Goal: Task Accomplishment & Management: Manage account settings

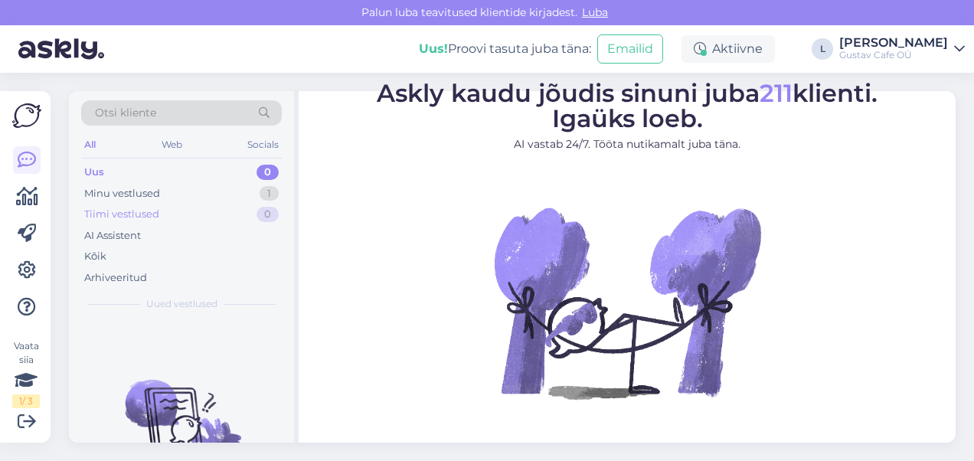
click at [188, 207] on div "Tiimi vestlused 0" at bounding box center [181, 214] width 201 height 21
click at [165, 185] on div "Minu vestlused 1" at bounding box center [181, 193] width 201 height 21
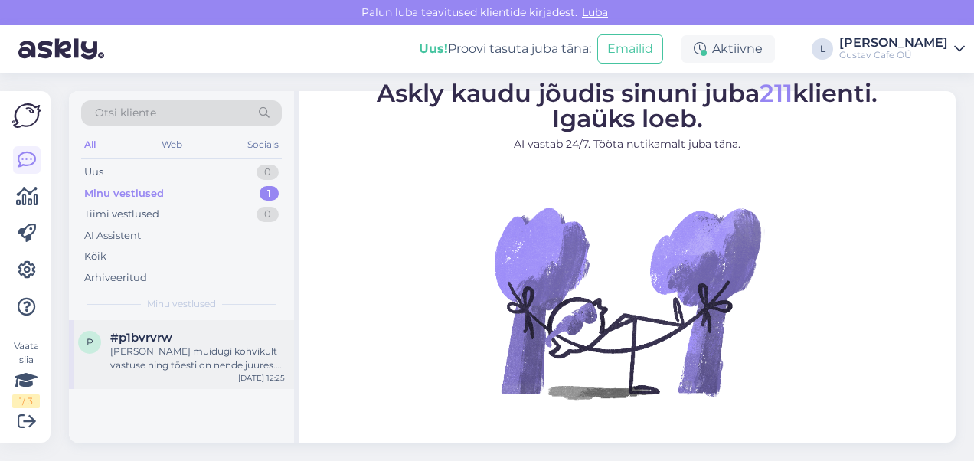
click at [191, 348] on div "[PERSON_NAME] muidugi kohvikult vastuse ning tõesti on nende juures. Seega ming…" at bounding box center [197, 358] width 175 height 28
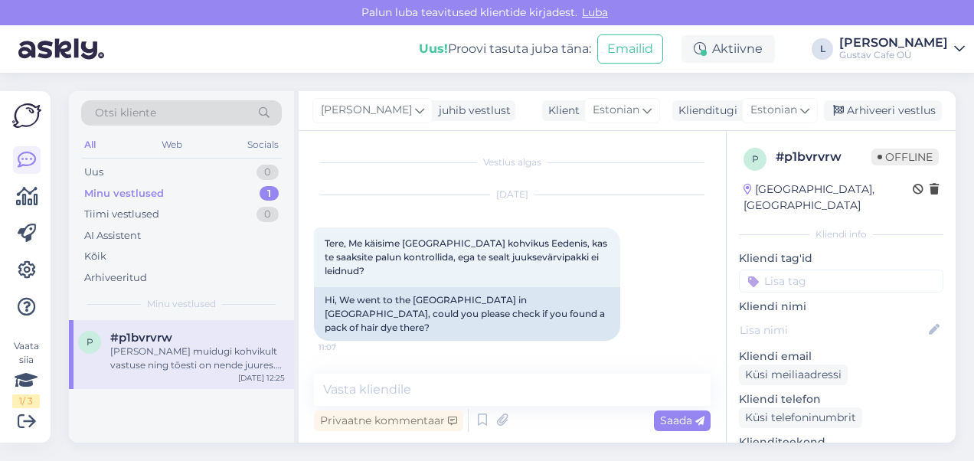
scroll to position [303, 0]
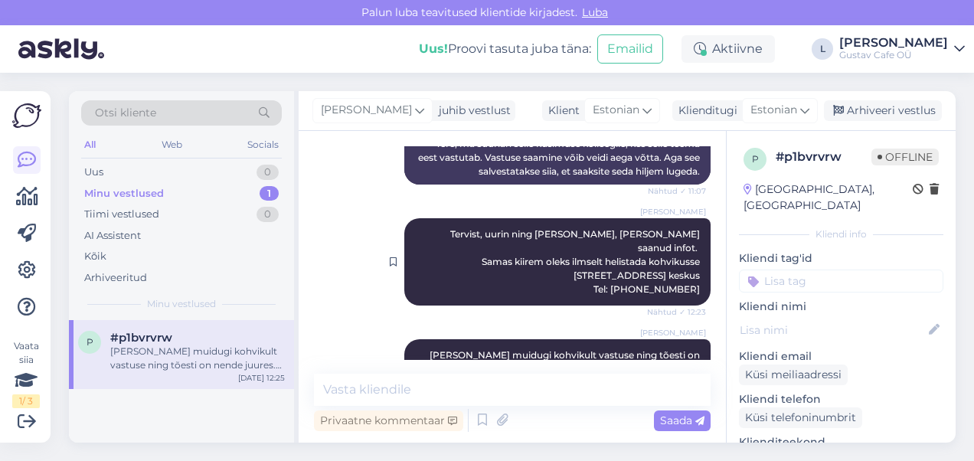
click at [390, 257] on div at bounding box center [397, 261] width 14 height 87
click at [873, 109] on div "Arhiveeri vestlus" at bounding box center [883, 110] width 118 height 21
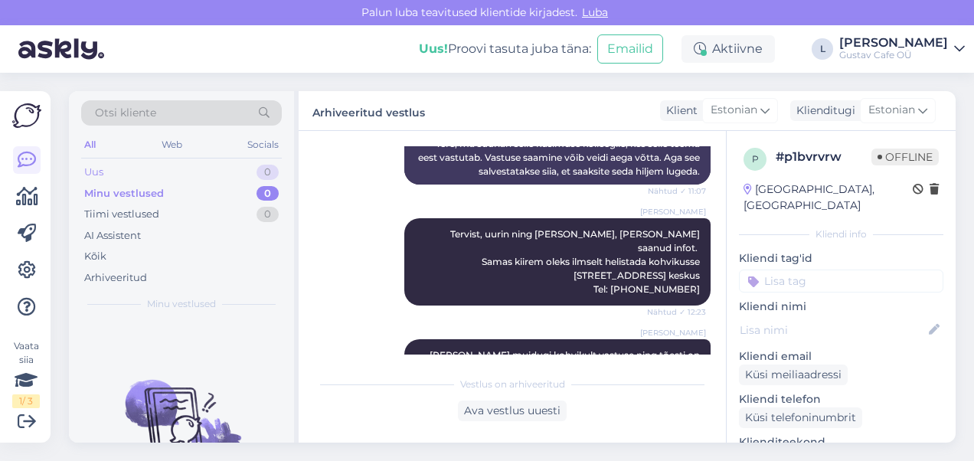
click at [155, 174] on div "Uus 0" at bounding box center [181, 172] width 201 height 21
